Goal: Task Accomplishment & Management: Manage account settings

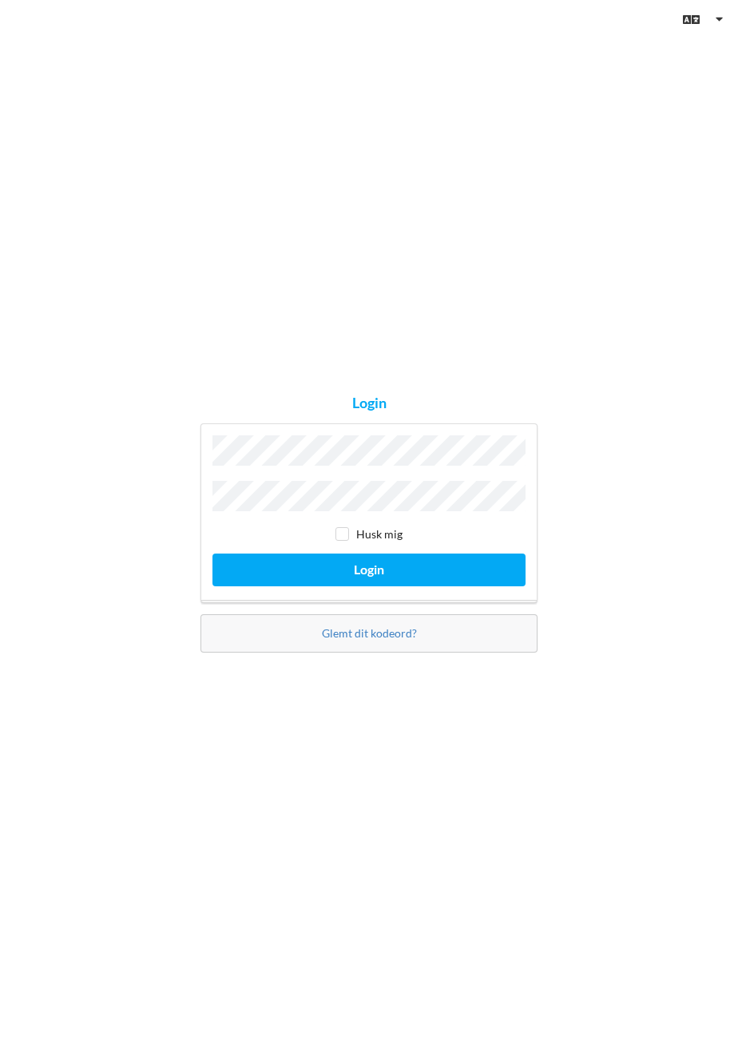
click at [212, 554] on button "Login" at bounding box center [368, 570] width 313 height 33
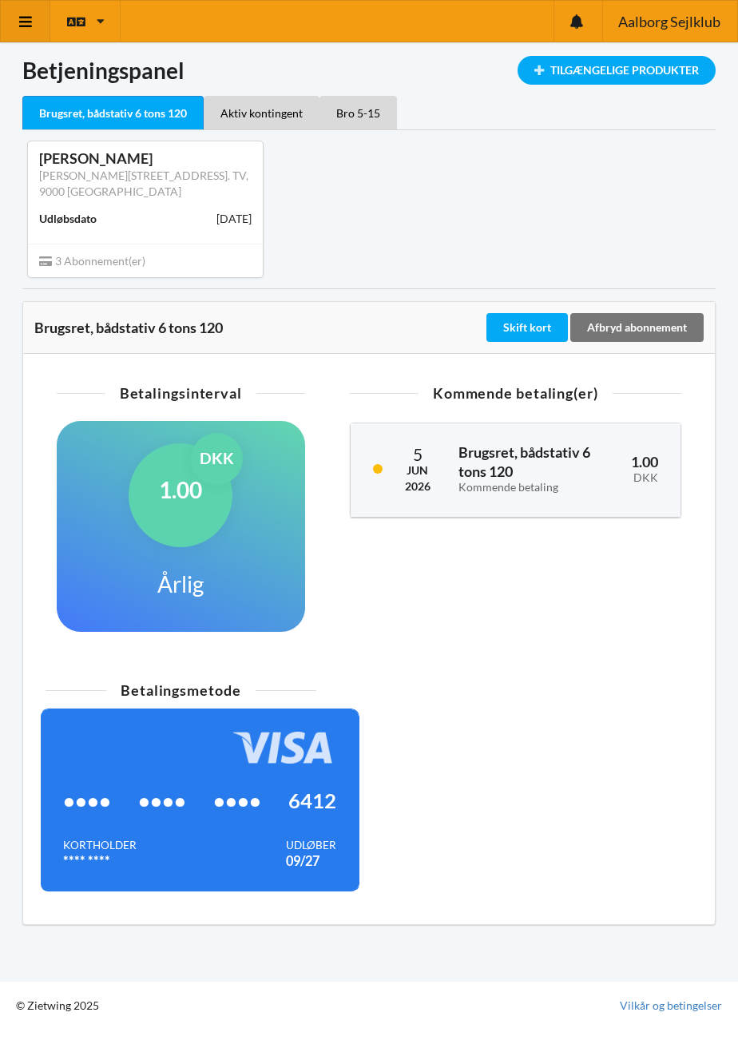
click at [34, 29] on icon at bounding box center [26, 21] width 17 height 14
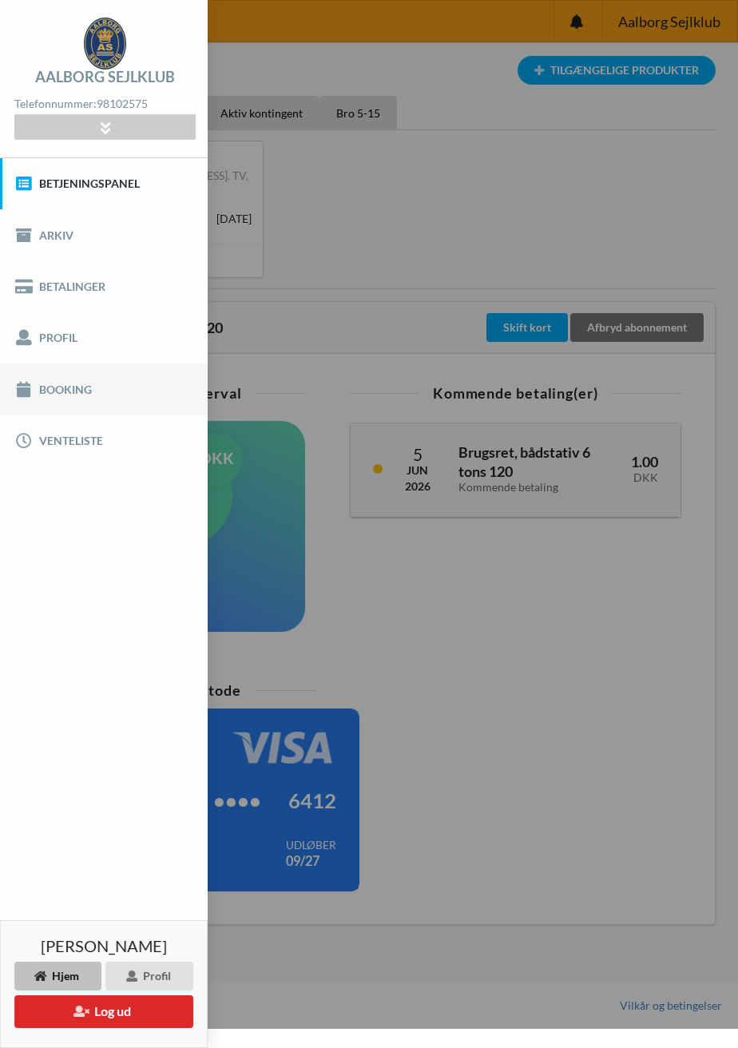
click at [82, 399] on link "Booking" at bounding box center [104, 388] width 208 height 51
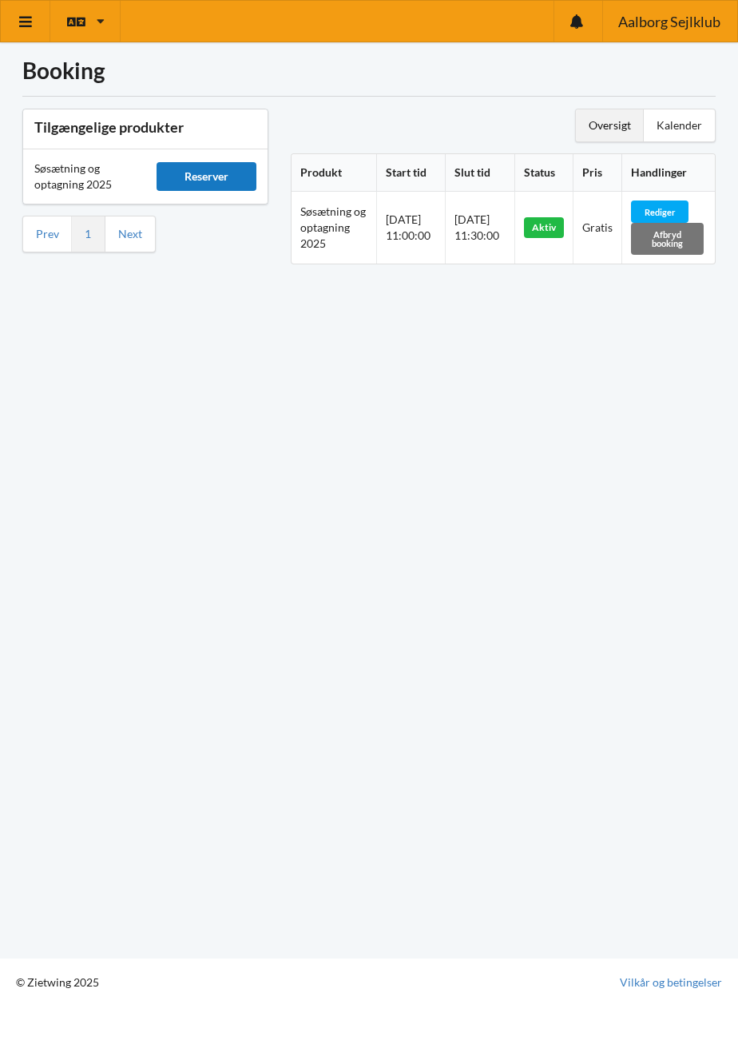
click at [226, 181] on div "Reserver" at bounding box center [207, 176] width 100 height 29
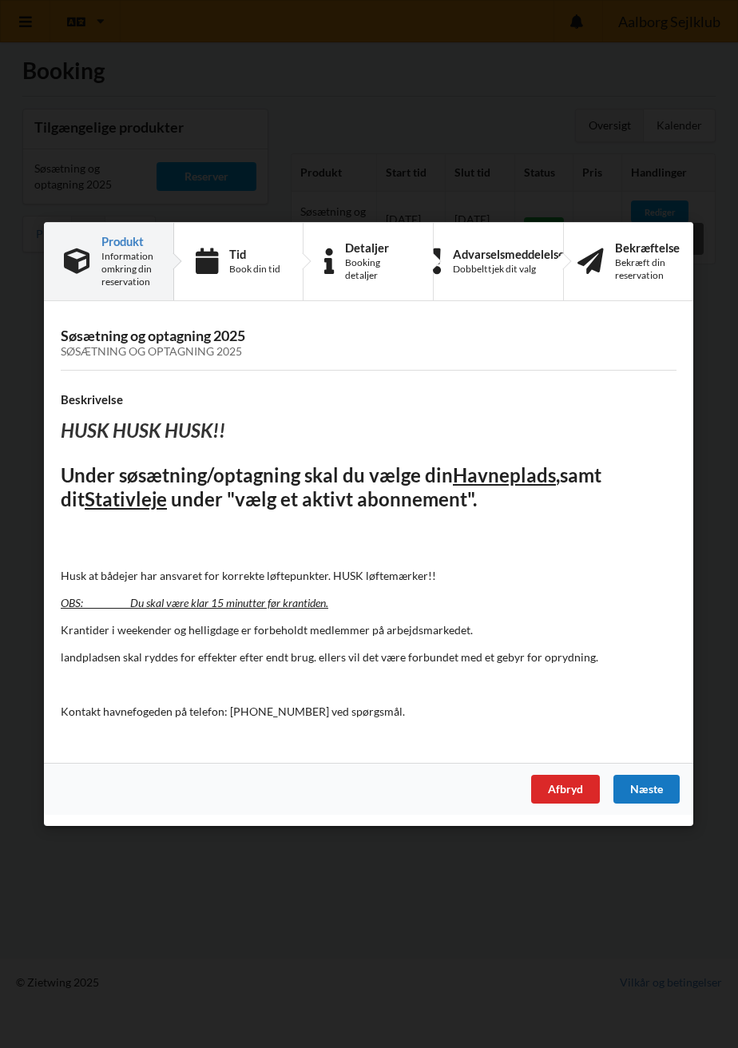
click at [653, 794] on div "Næste" at bounding box center [646, 789] width 66 height 29
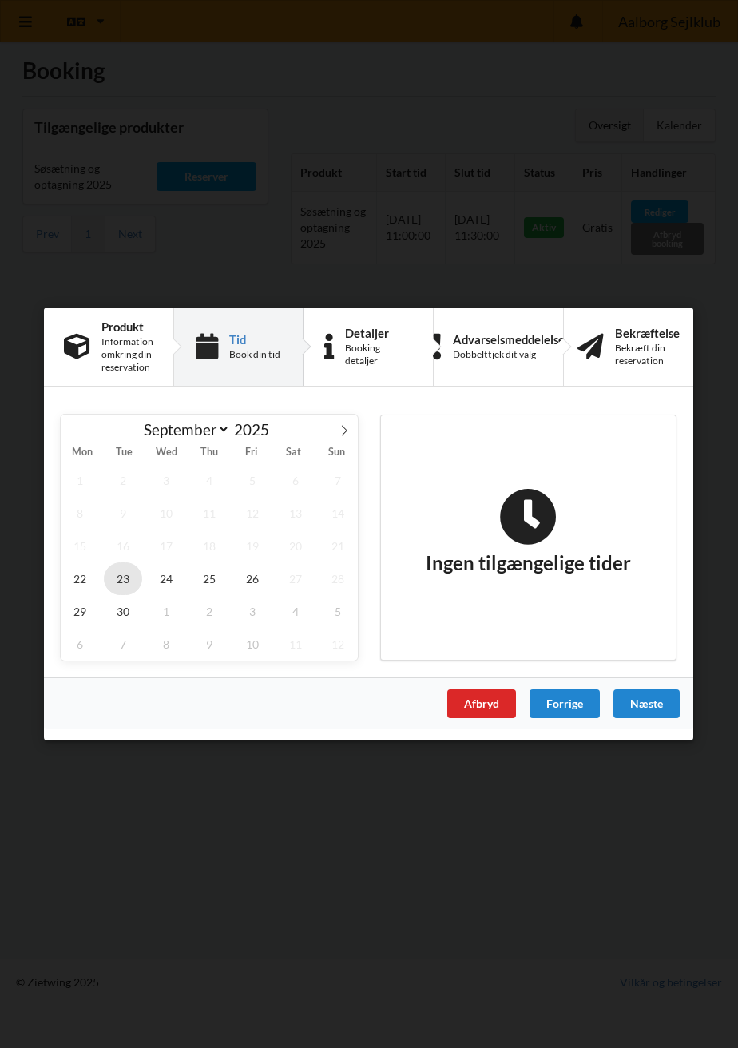
click at [126, 583] on span "23" at bounding box center [123, 578] width 38 height 33
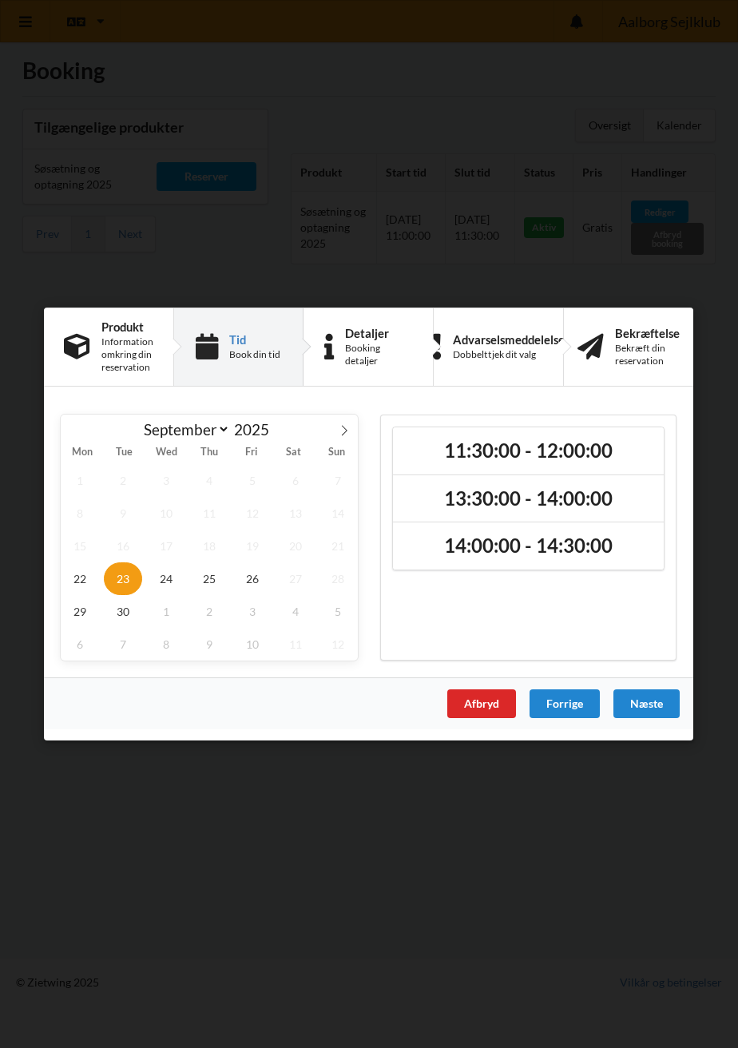
click at [588, 197] on div "Handelsbetingelser Ved at benytte dig af Virksomhedens juridiske navn services …" at bounding box center [369, 524] width 738 height 1048
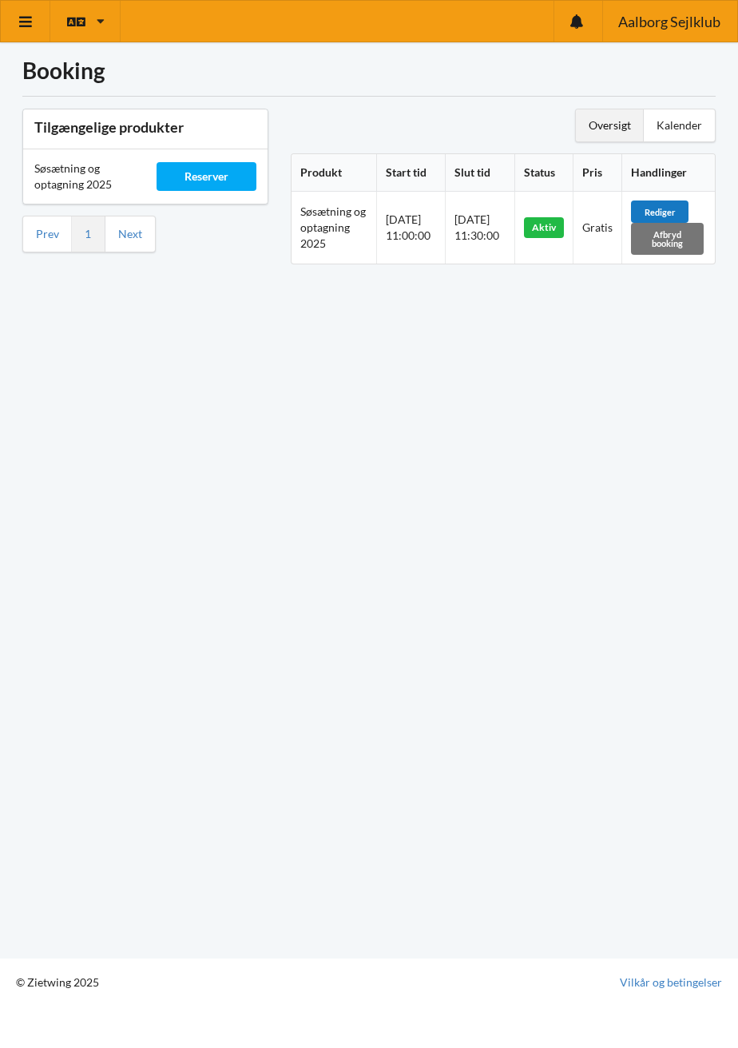
click at [689, 208] on div "Rediger" at bounding box center [660, 211] width 58 height 22
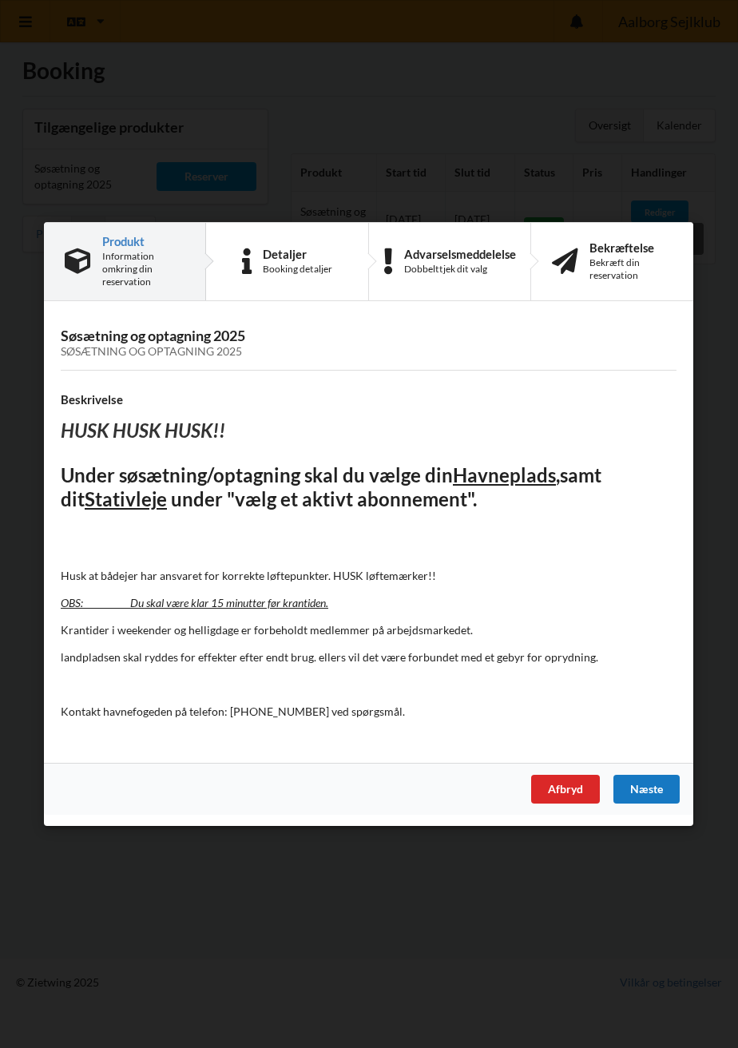
click at [664, 790] on div "Næste" at bounding box center [646, 789] width 66 height 29
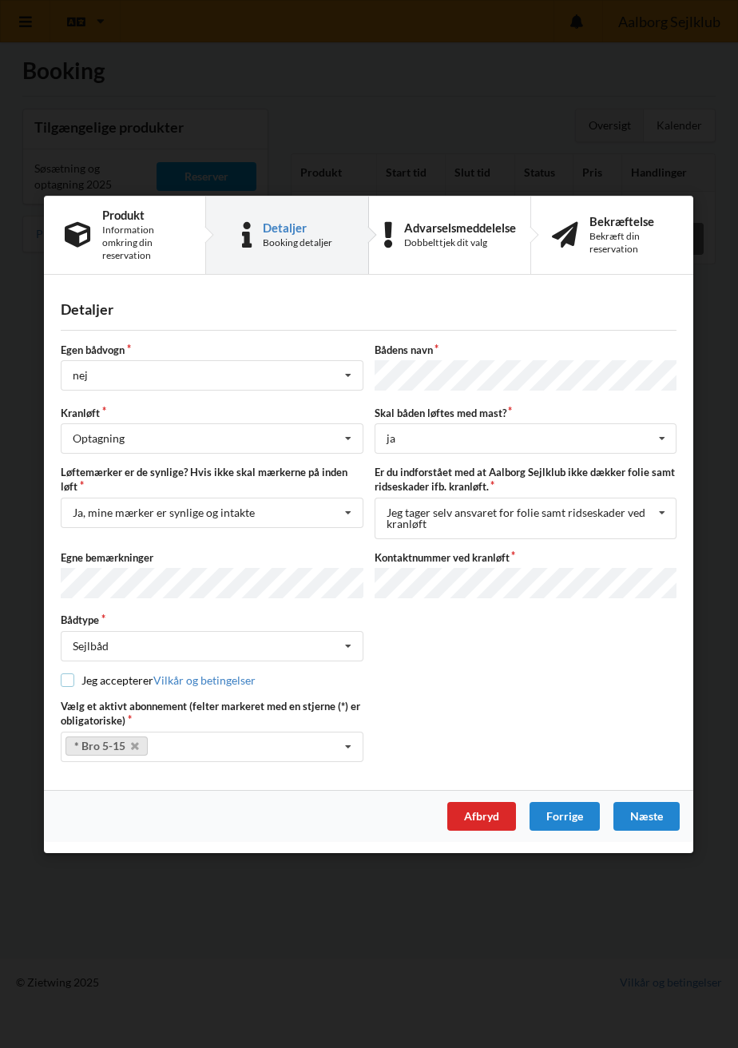
click at [69, 681] on input "checkbox" at bounding box center [68, 680] width 14 height 14
checkbox input "true"
click at [493, 813] on div "Afbryd" at bounding box center [481, 815] width 69 height 29
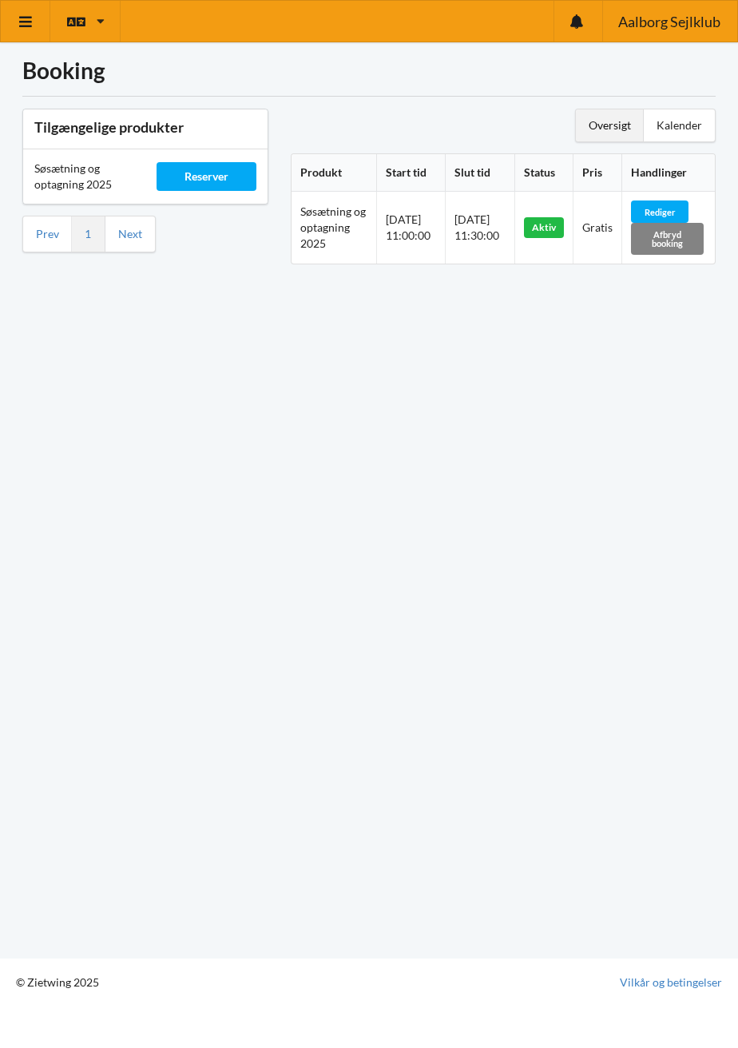
click at [679, 242] on div "Afbryd booking" at bounding box center [667, 238] width 73 height 31
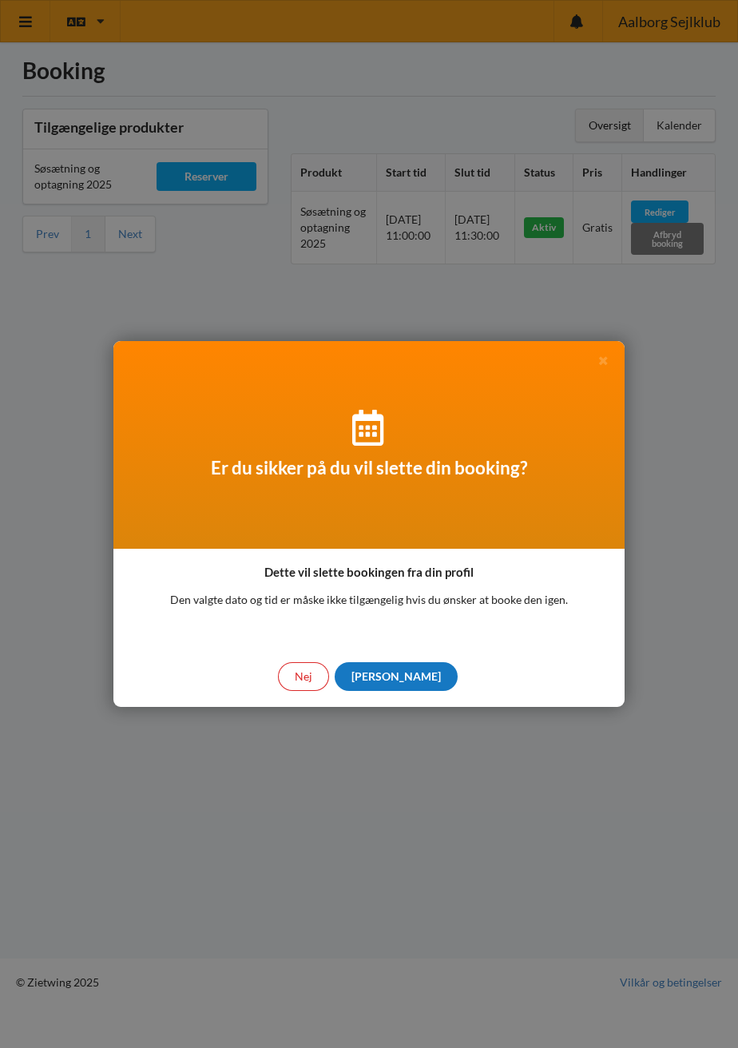
click at [403, 680] on div "[PERSON_NAME]" at bounding box center [396, 676] width 123 height 29
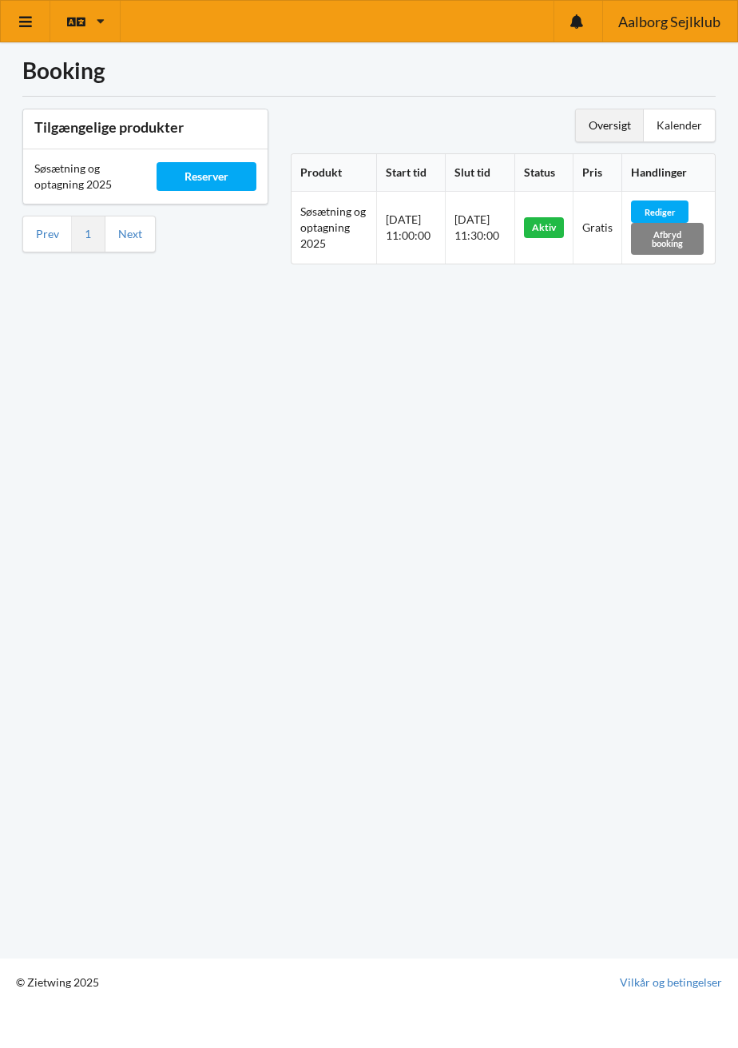
click at [682, 238] on div "Afbryd booking" at bounding box center [667, 238] width 73 height 31
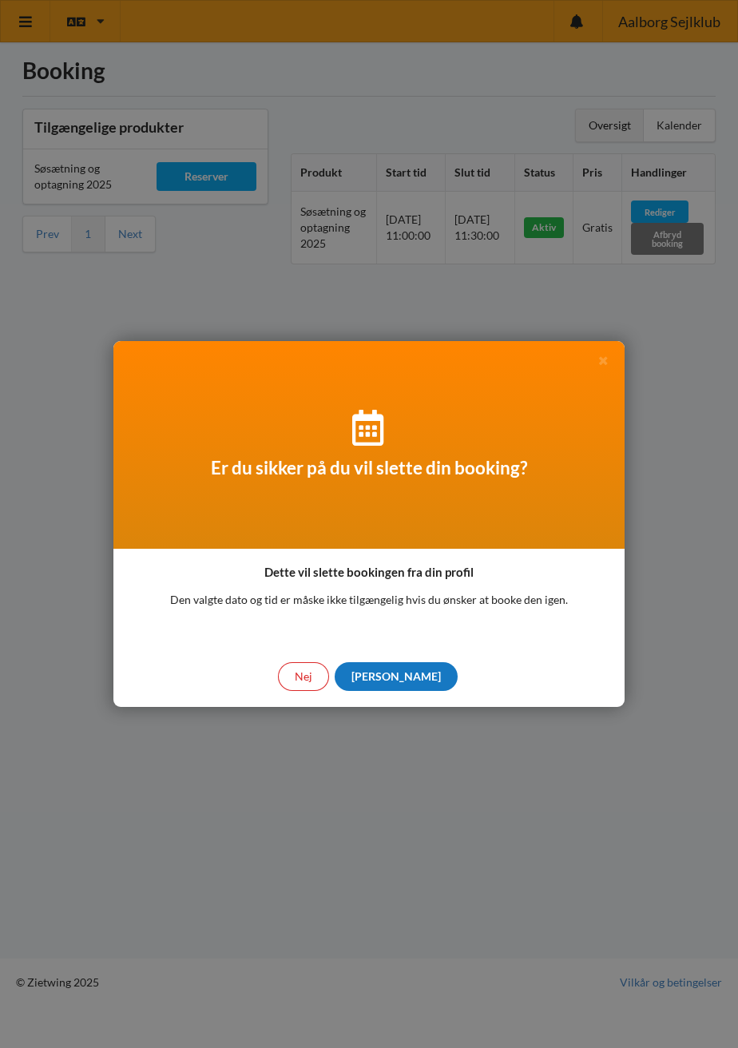
click at [397, 684] on div "[PERSON_NAME]" at bounding box center [396, 676] width 123 height 29
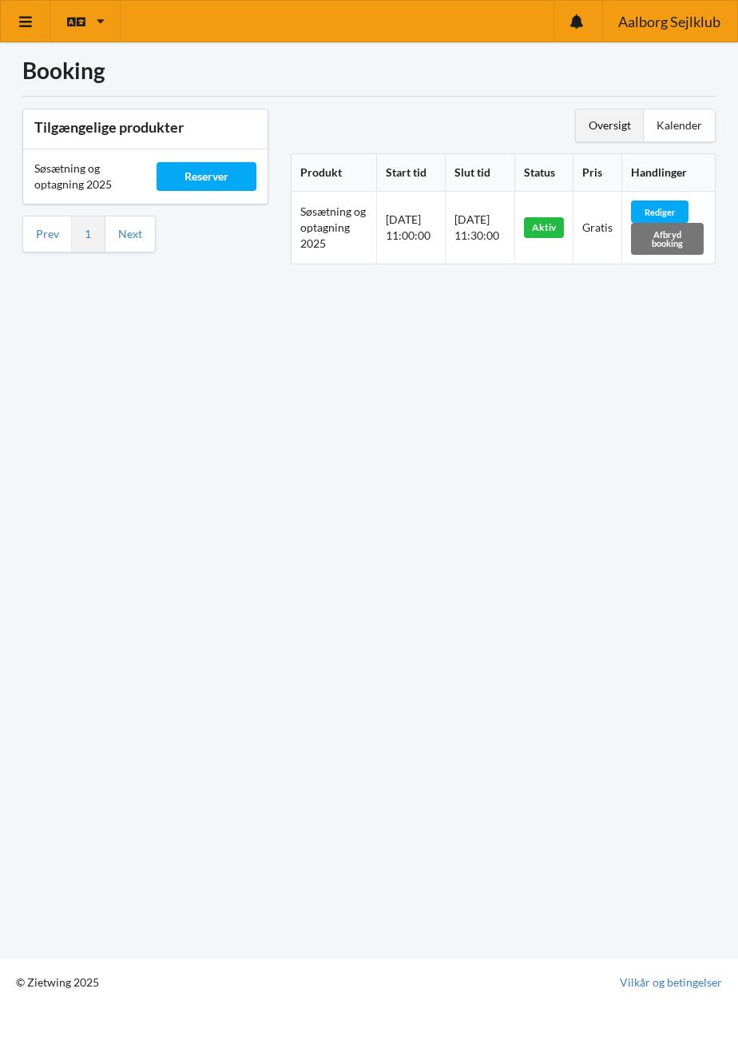
click at [548, 229] on div "Aktiv" at bounding box center [544, 227] width 40 height 21
click at [563, 227] on div "Aktiv" at bounding box center [544, 227] width 40 height 21
